Goal: Information Seeking & Learning: Learn about a topic

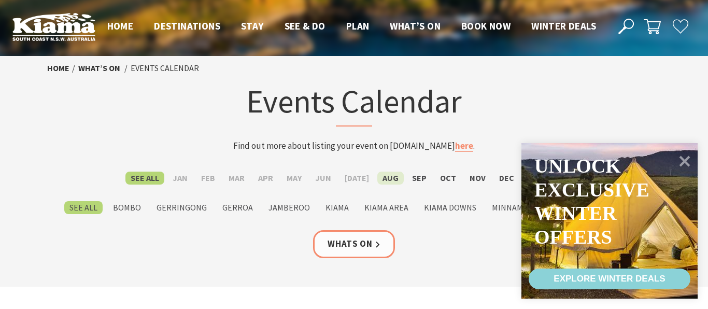
click at [385, 179] on label "Aug" at bounding box center [390, 178] width 26 height 13
click at [0, 0] on input "Aug" at bounding box center [0, 0] width 0 height 0
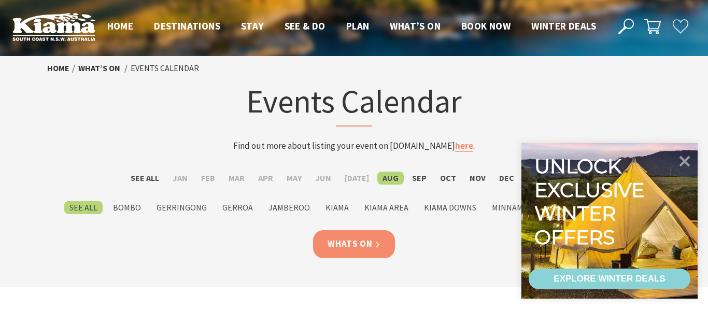
click at [356, 247] on link "Whats On" at bounding box center [354, 243] width 82 height 27
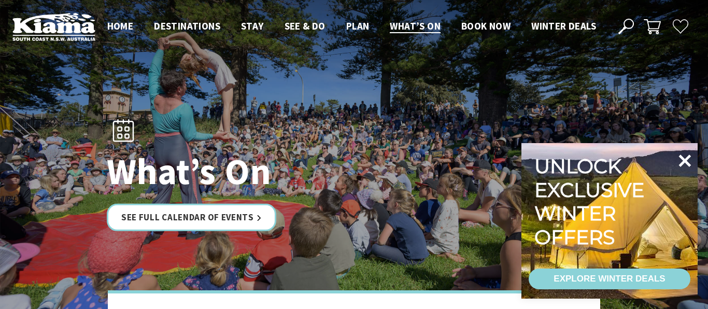
click at [688, 161] on icon at bounding box center [684, 160] width 25 height 25
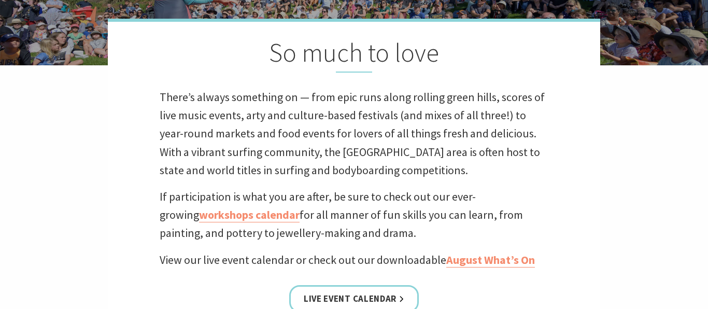
scroll to position [270, 0]
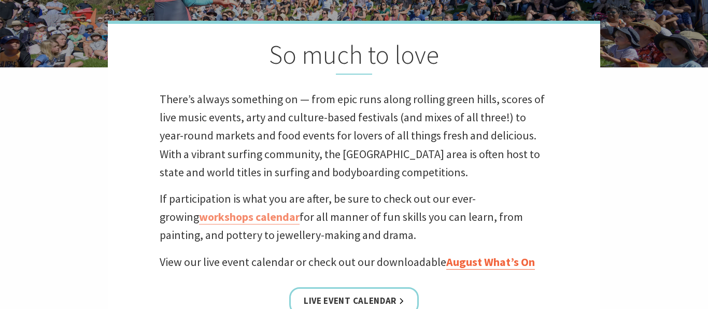
click at [463, 263] on link "August What’s On" at bounding box center [490, 262] width 89 height 15
